Goal: Navigation & Orientation: Go to known website

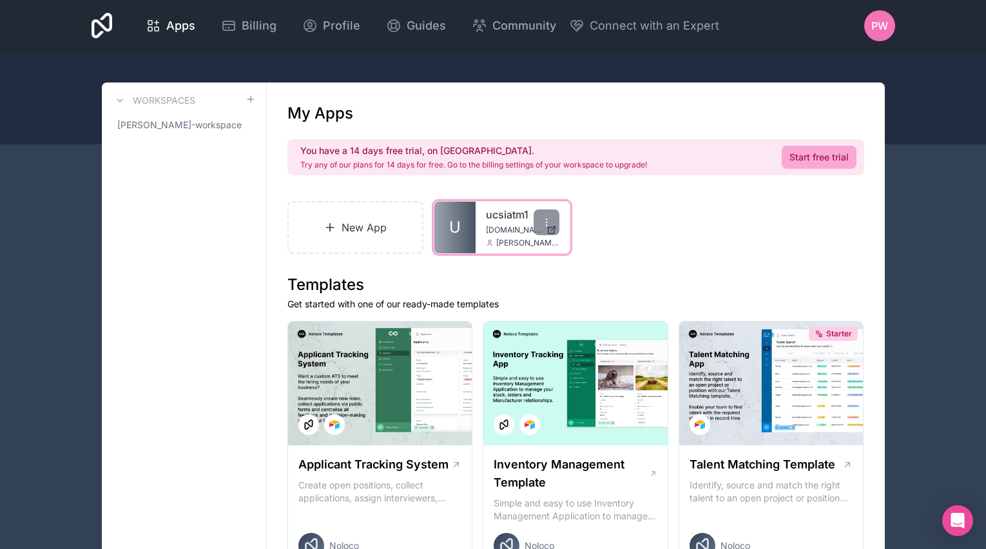
click at [500, 248] on span "[PERSON_NAME][EMAIL_ADDRESS][DOMAIN_NAME]" at bounding box center [527, 243] width 63 height 10
click at [480, 219] on div "ucsiatm1 [DOMAIN_NAME] [PERSON_NAME][EMAIL_ADDRESS][DOMAIN_NAME]" at bounding box center [523, 228] width 94 height 52
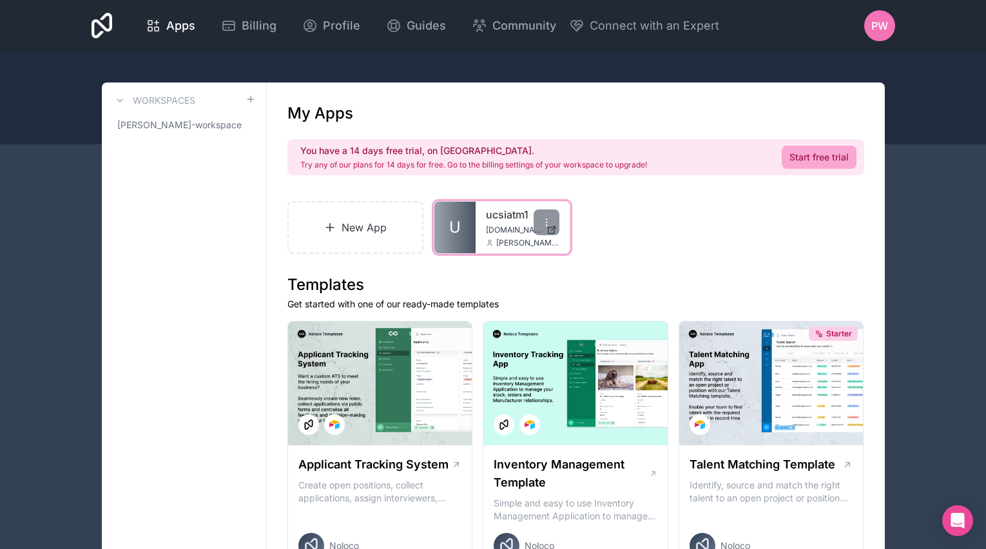
click at [476, 213] on div "ucsiatm1 [DOMAIN_NAME] [PERSON_NAME][EMAIL_ADDRESS][DOMAIN_NAME]" at bounding box center [523, 228] width 94 height 52
click at [553, 243] on span "[PERSON_NAME][EMAIL_ADDRESS][DOMAIN_NAME]" at bounding box center [527, 243] width 63 height 10
click at [536, 229] on div at bounding box center [547, 222] width 26 height 26
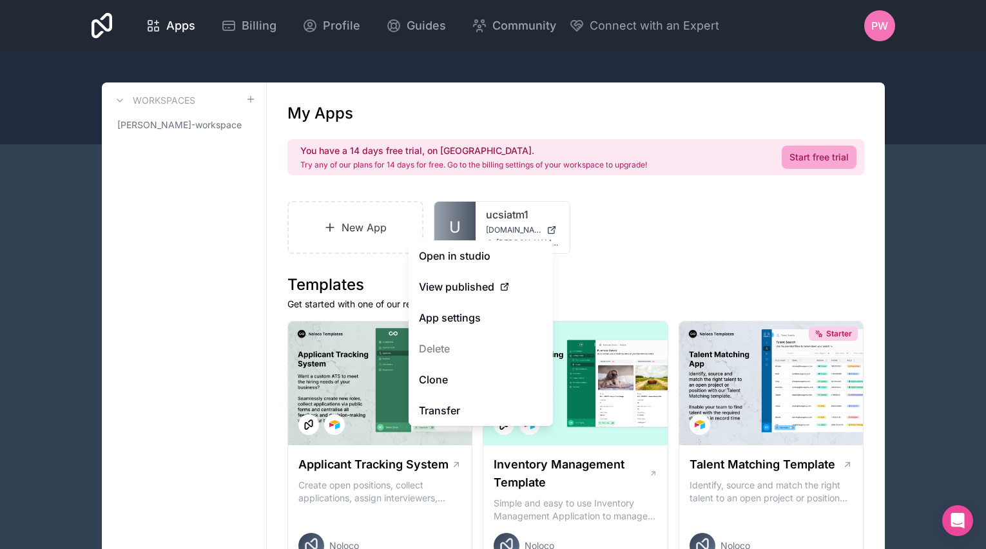
click at [599, 226] on div "New App U ucsiatm1 [DOMAIN_NAME] [EMAIL_ADDRESS][DOMAIN_NAME]" at bounding box center [575, 227] width 577 height 53
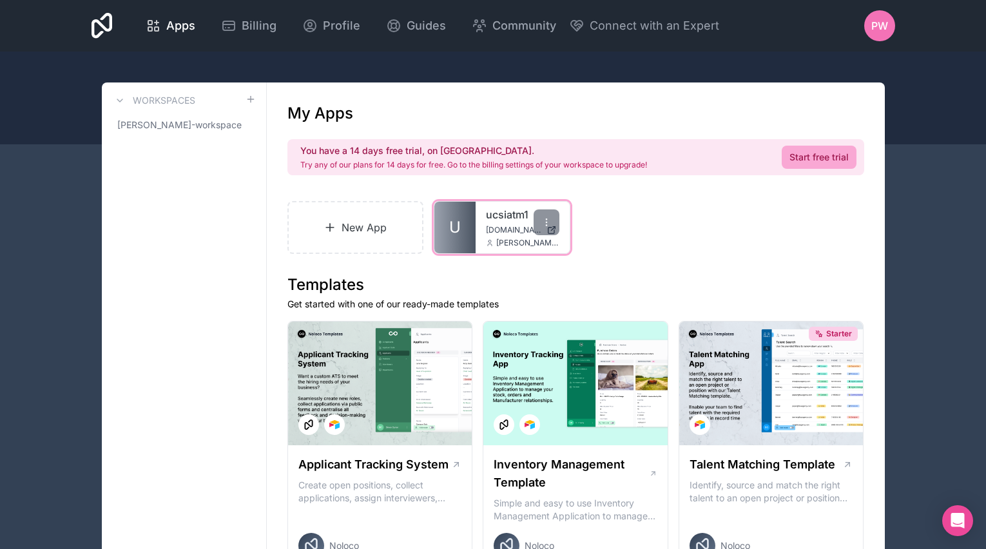
click at [492, 229] on span "[DOMAIN_NAME]" at bounding box center [513, 230] width 55 height 10
